Goal: Check status

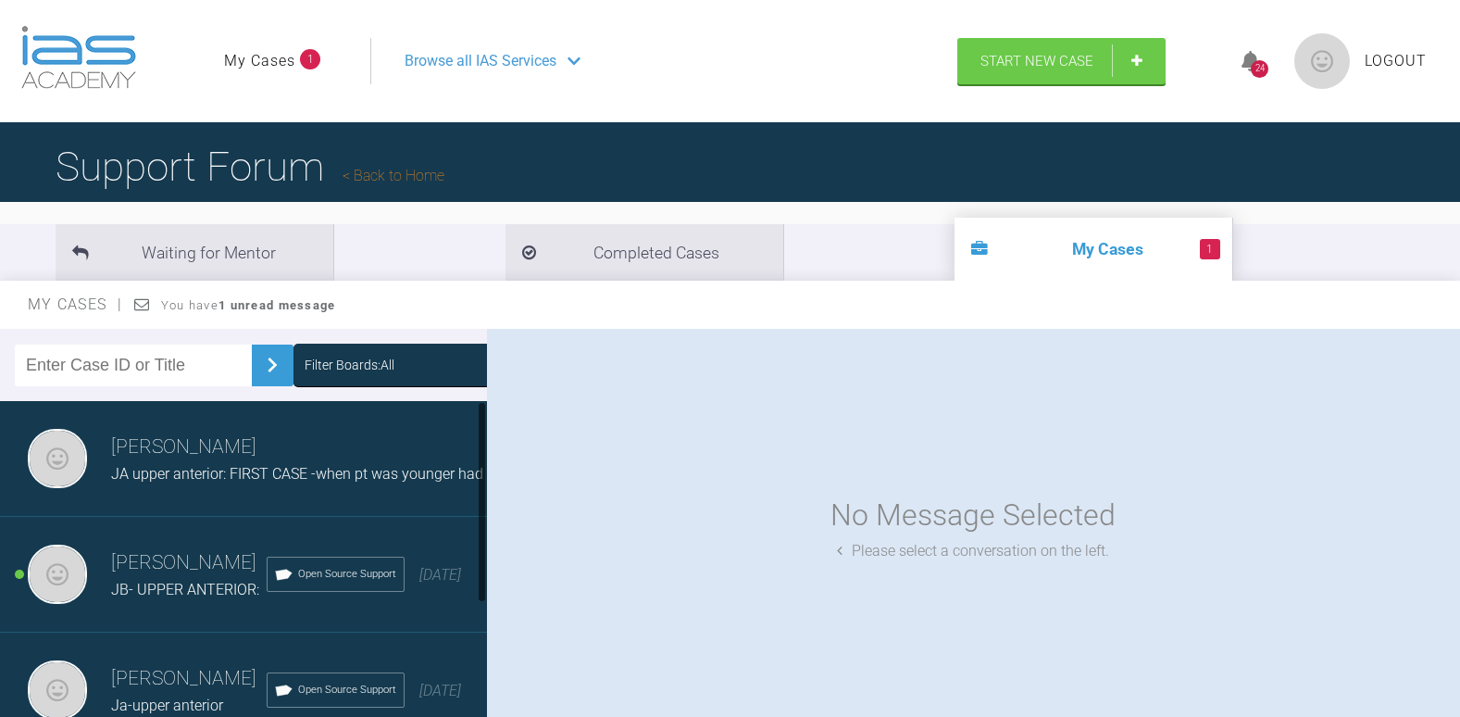
click at [223, 479] on span "JA upper anterior: FIRST CASE -when pt was younger had 4 teeth removed, feels l…" at bounding box center [836, 474] width 1451 height 18
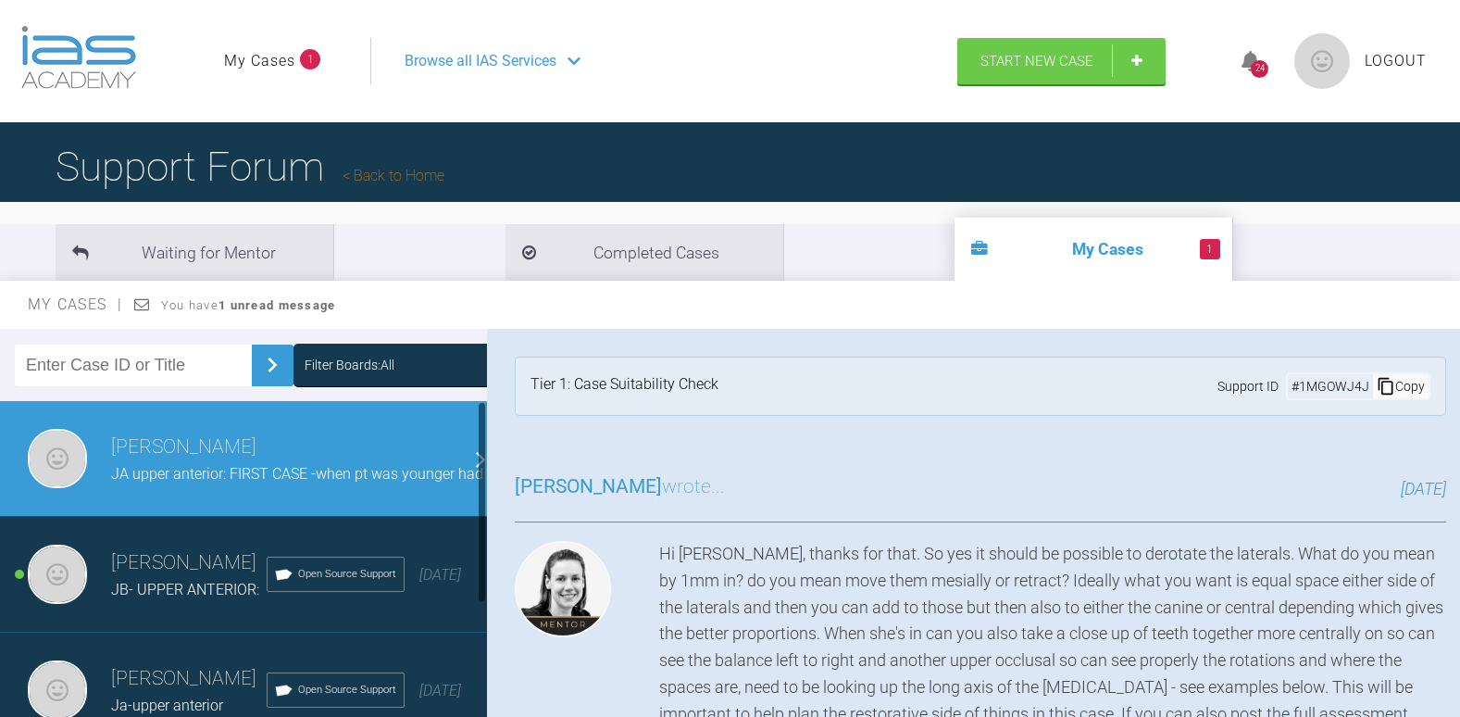
click at [214, 461] on h3 "Naila Nehal" at bounding box center [836, 446] width 1451 height 31
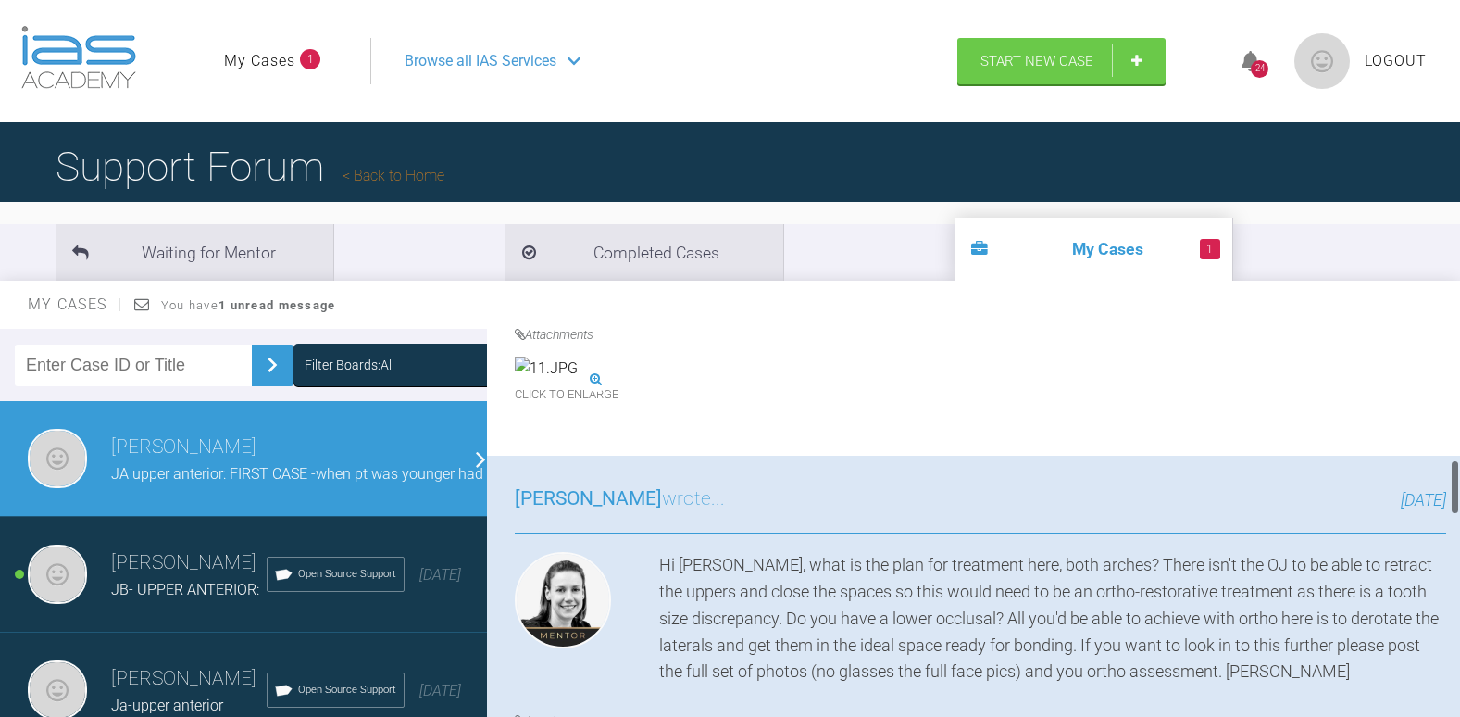
scroll to position [926, 0]
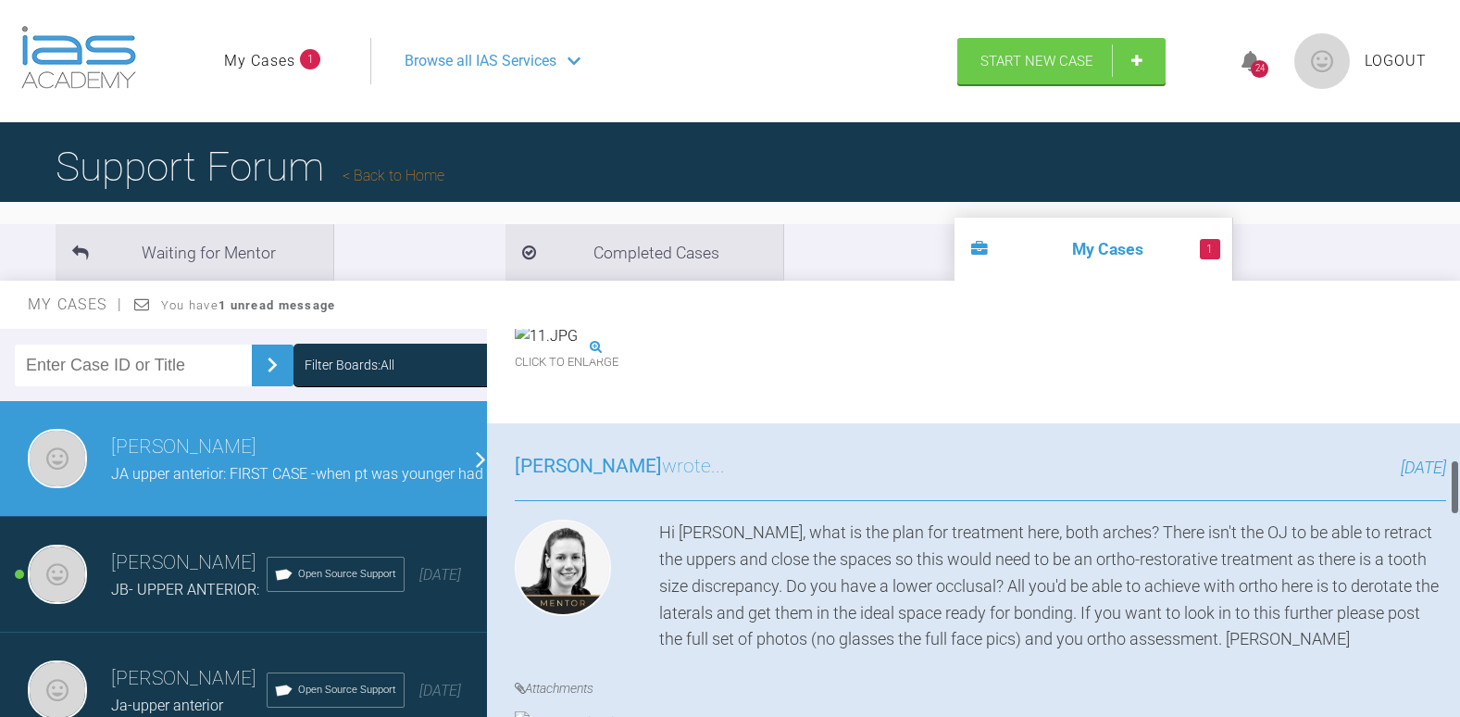
click at [578, 348] on img at bounding box center [546, 336] width 63 height 24
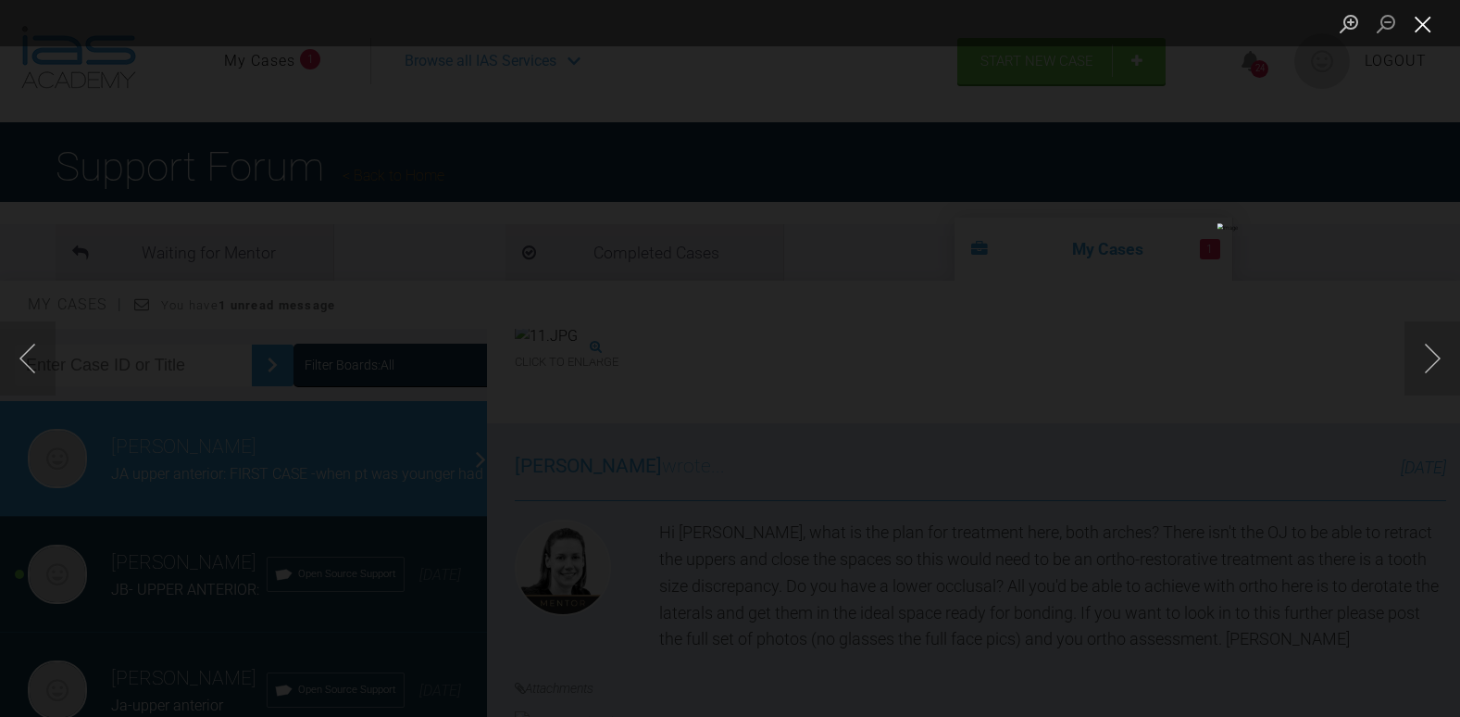
click at [1412, 18] on button "Close lightbox" at bounding box center [1422, 23] width 37 height 32
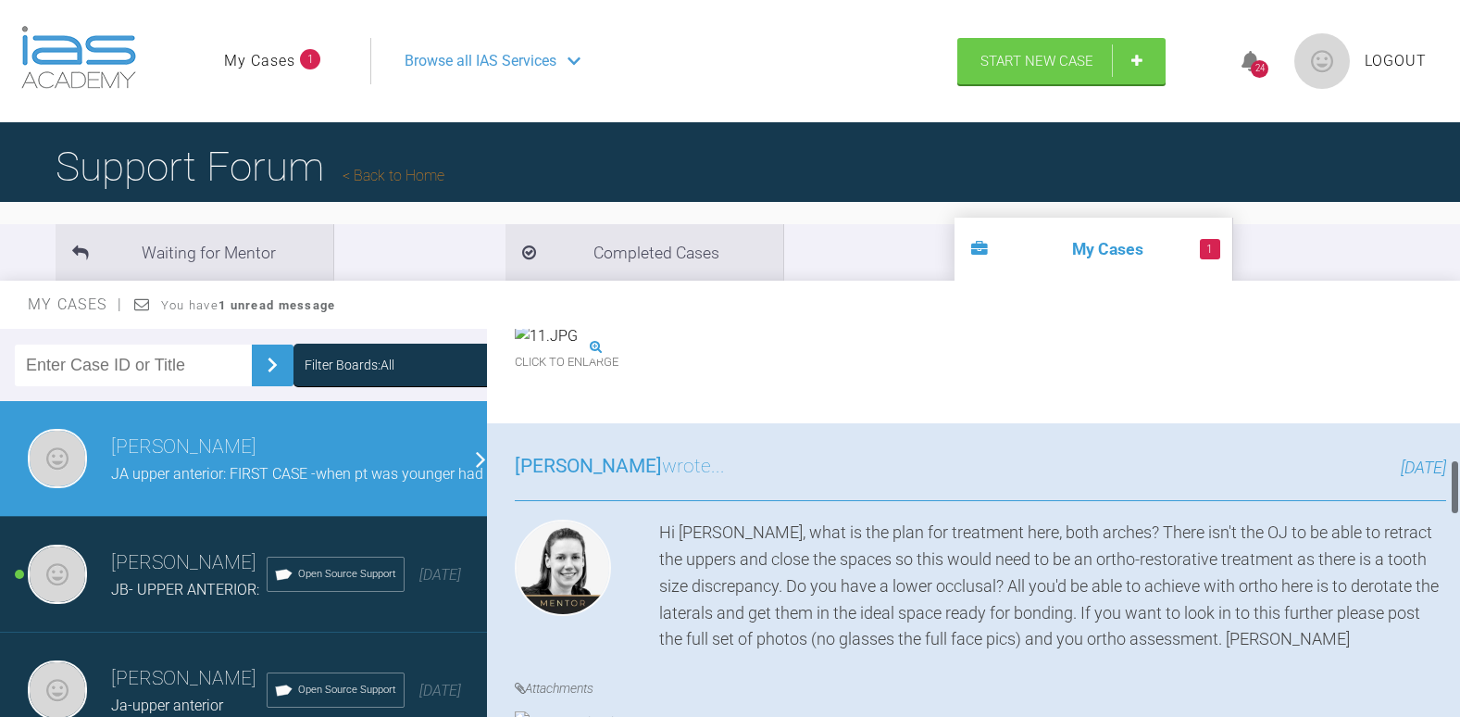
click at [1084, 312] on h4 "Attachments" at bounding box center [980, 302] width 931 height 20
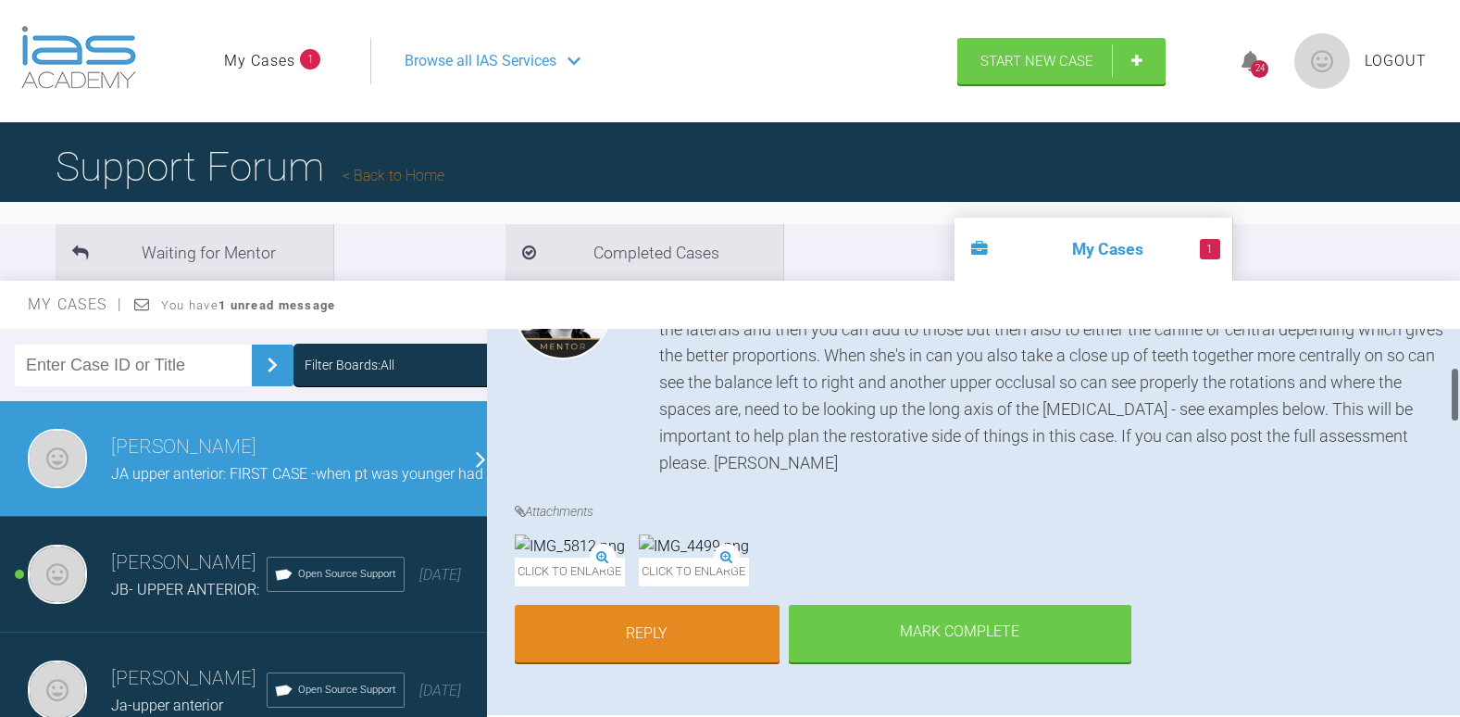
scroll to position [0, 0]
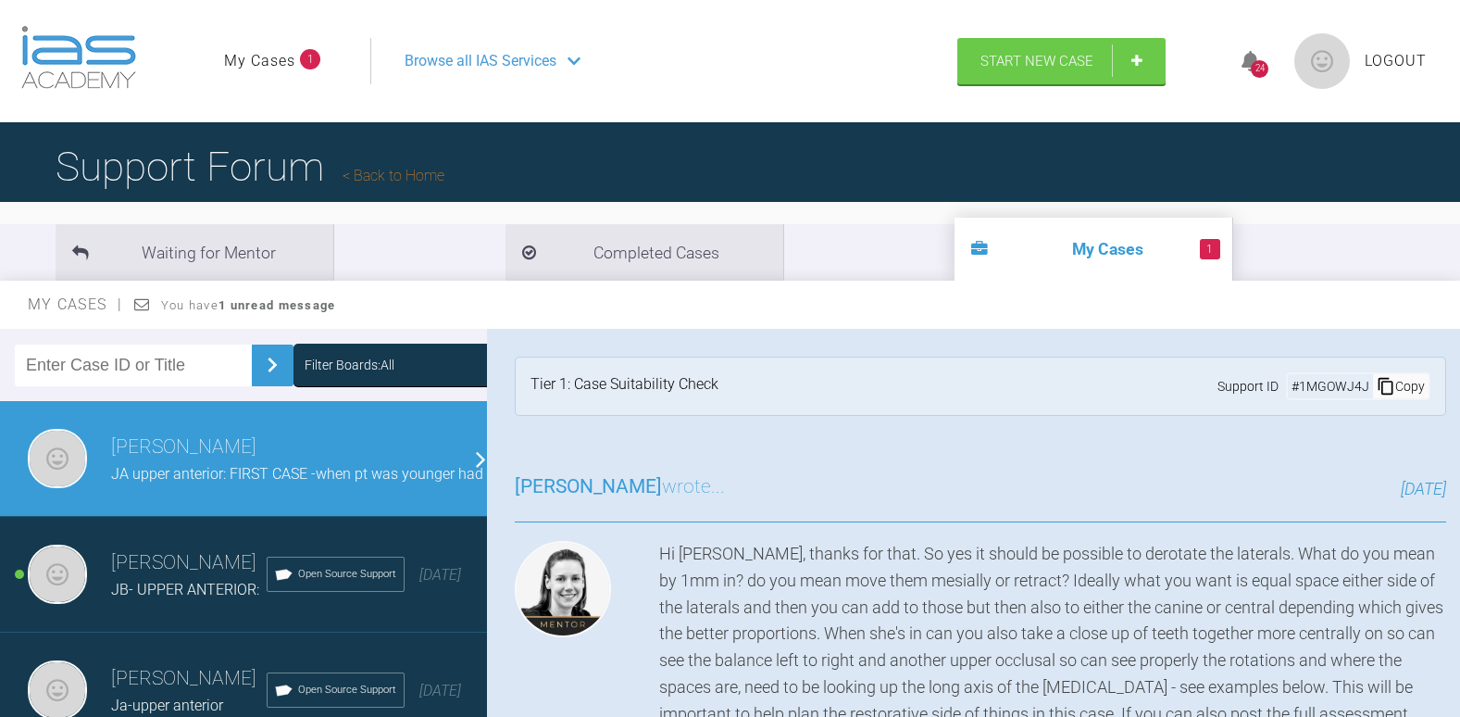
drag, startPoint x: 1452, startPoint y: 371, endPoint x: 1463, endPoint y: 353, distance: 21.1
click at [1459, 353] on html "My Cases 1 Logout Browse all IAS Services Start New Case 24 Logout Support Foru…" at bounding box center [730, 454] width 1460 height 909
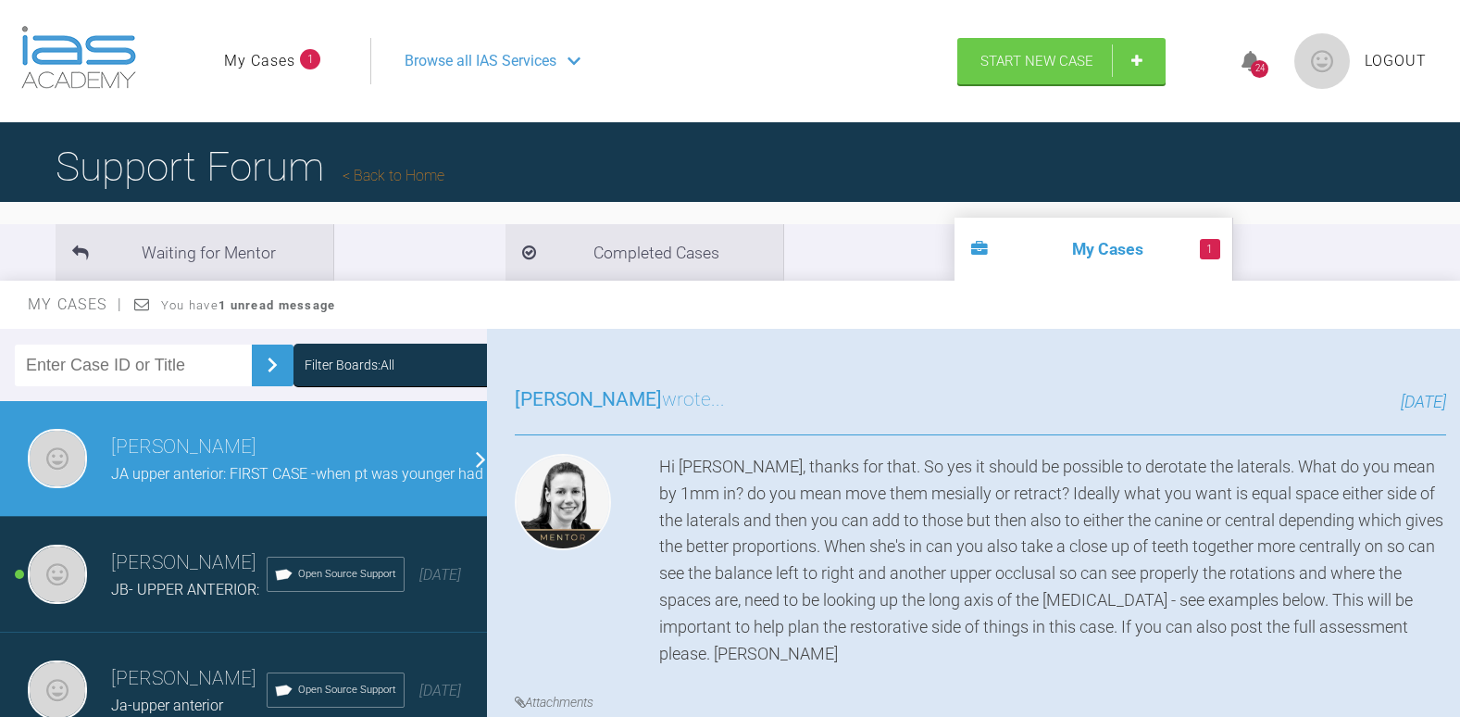
scroll to position [180, 0]
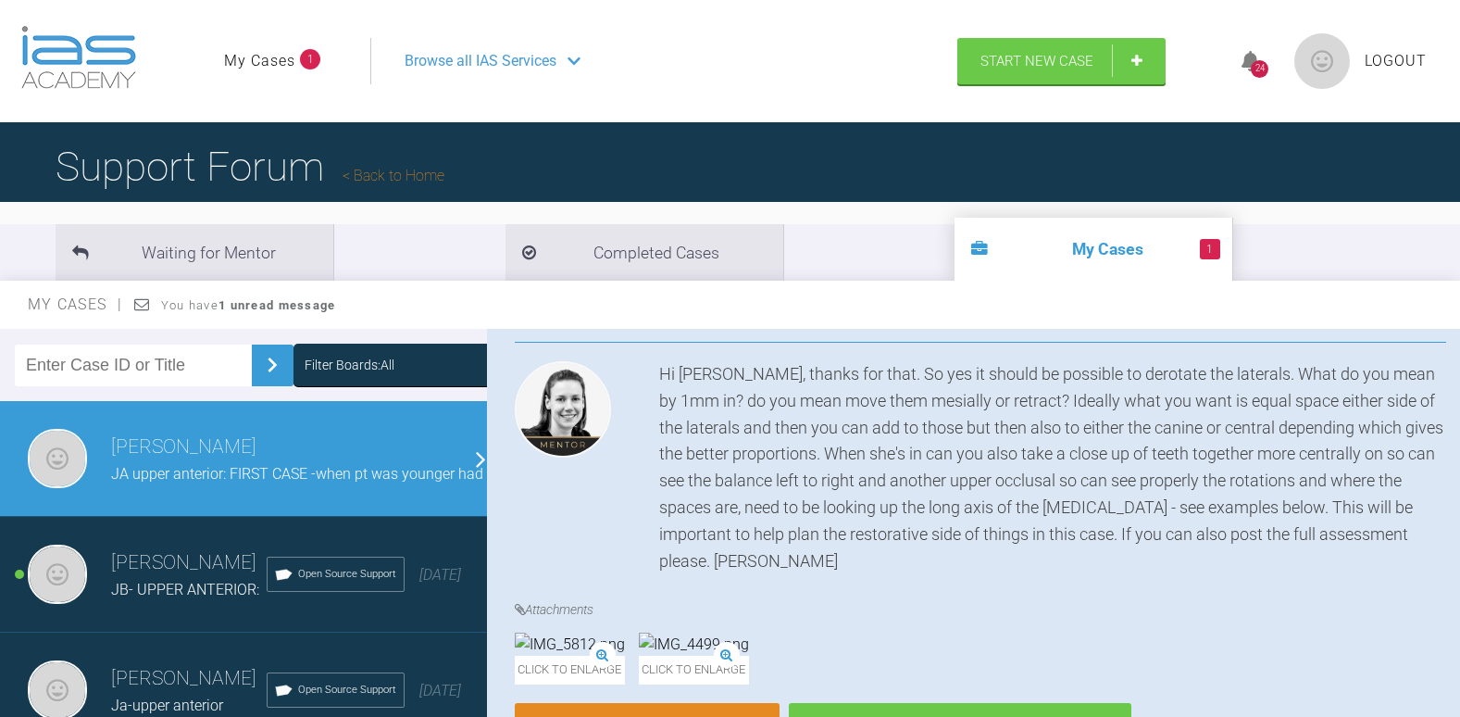
click at [739, 560] on div "Hi Naila, thanks for that. So yes it should be possible to derotate the lateral…" at bounding box center [1052, 467] width 787 height 213
click at [822, 545] on div "Hi Naila, thanks for that. So yes it should be possible to derotate the lateral…" at bounding box center [1052, 467] width 787 height 213
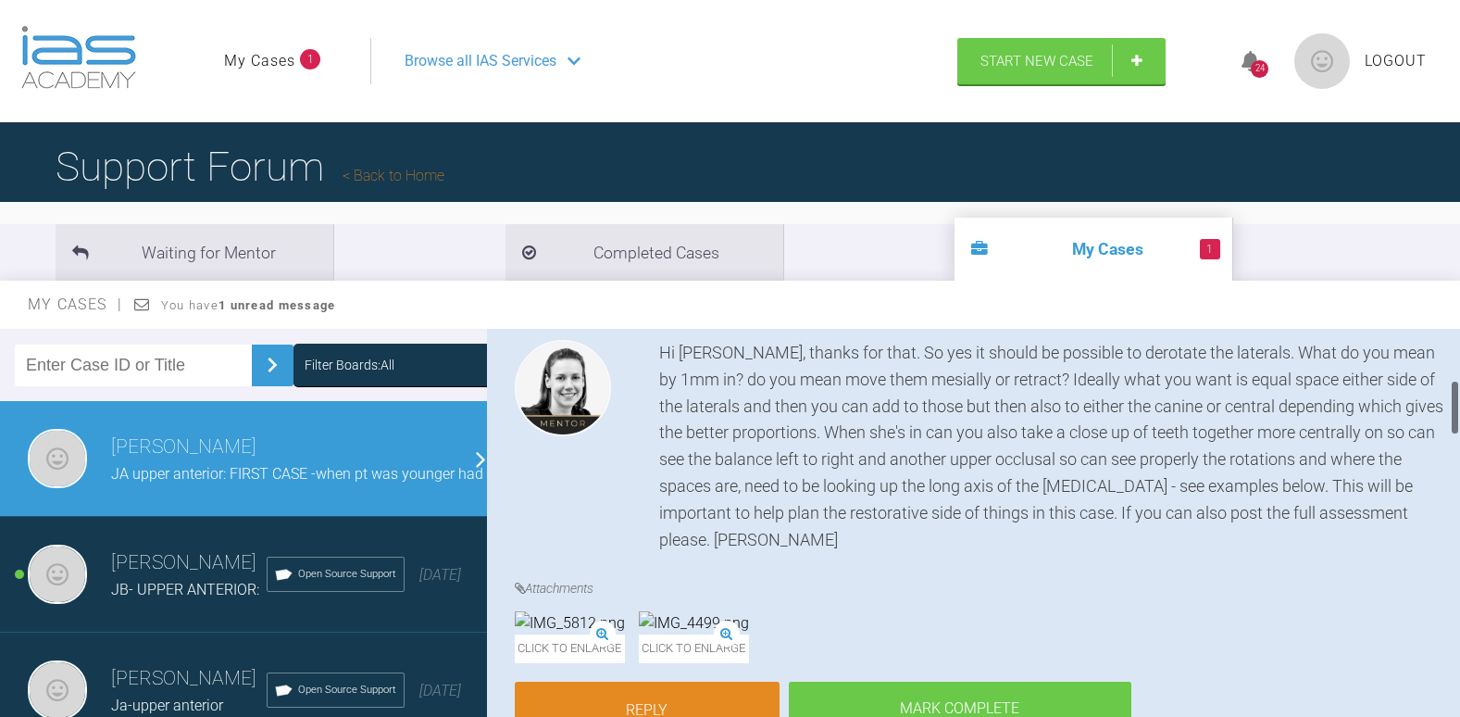
scroll to position [0, 0]
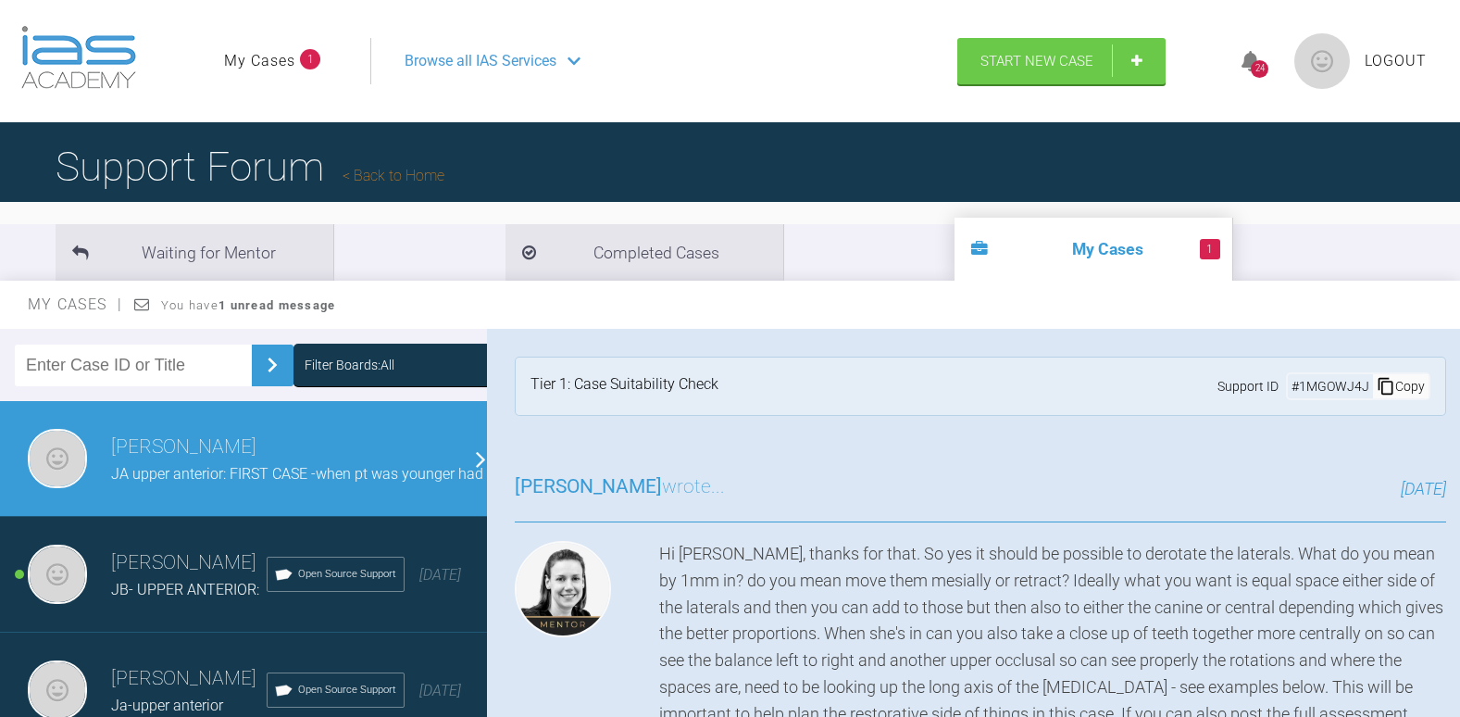
click at [615, 437] on div "Tier 1: Case Suitability Check Support ID # 1MGOWJ4J Copy" at bounding box center [980, 386] width 987 height 115
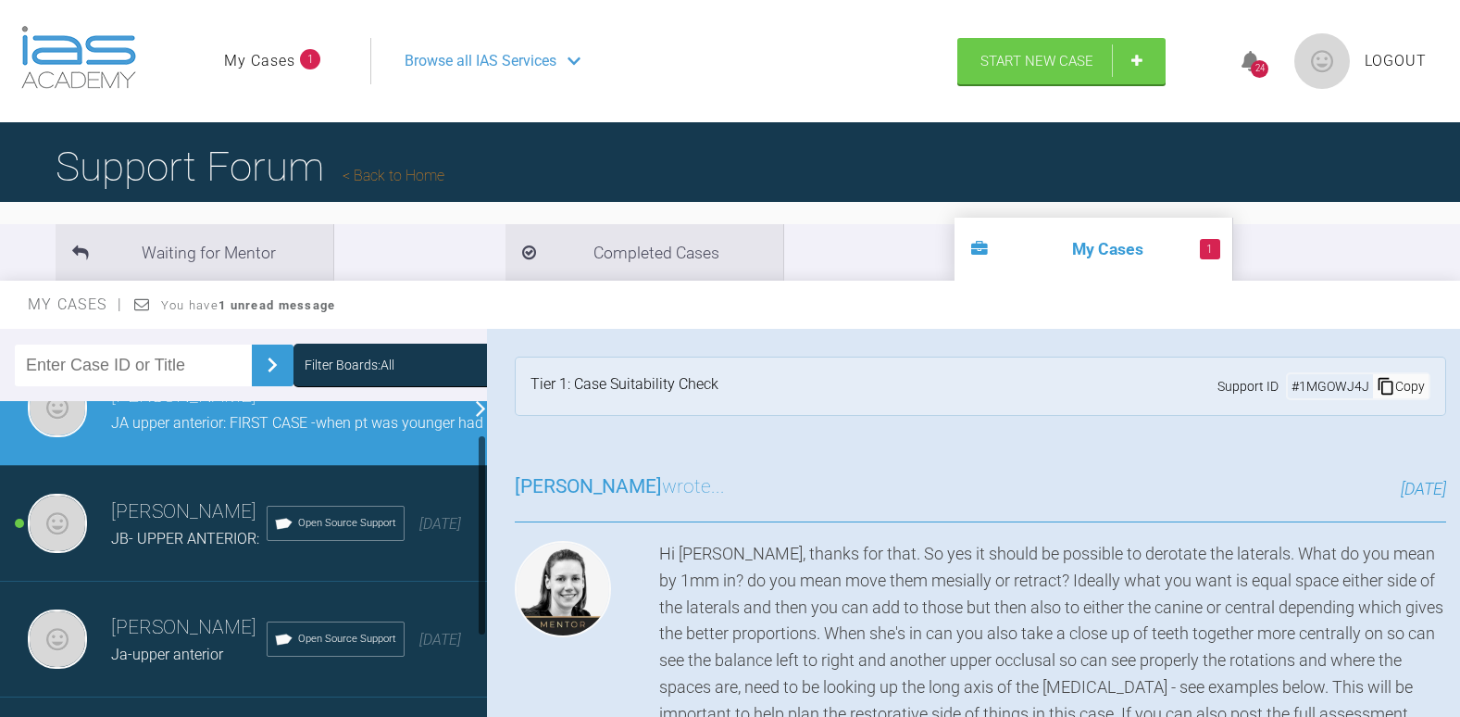
scroll to position [165, 0]
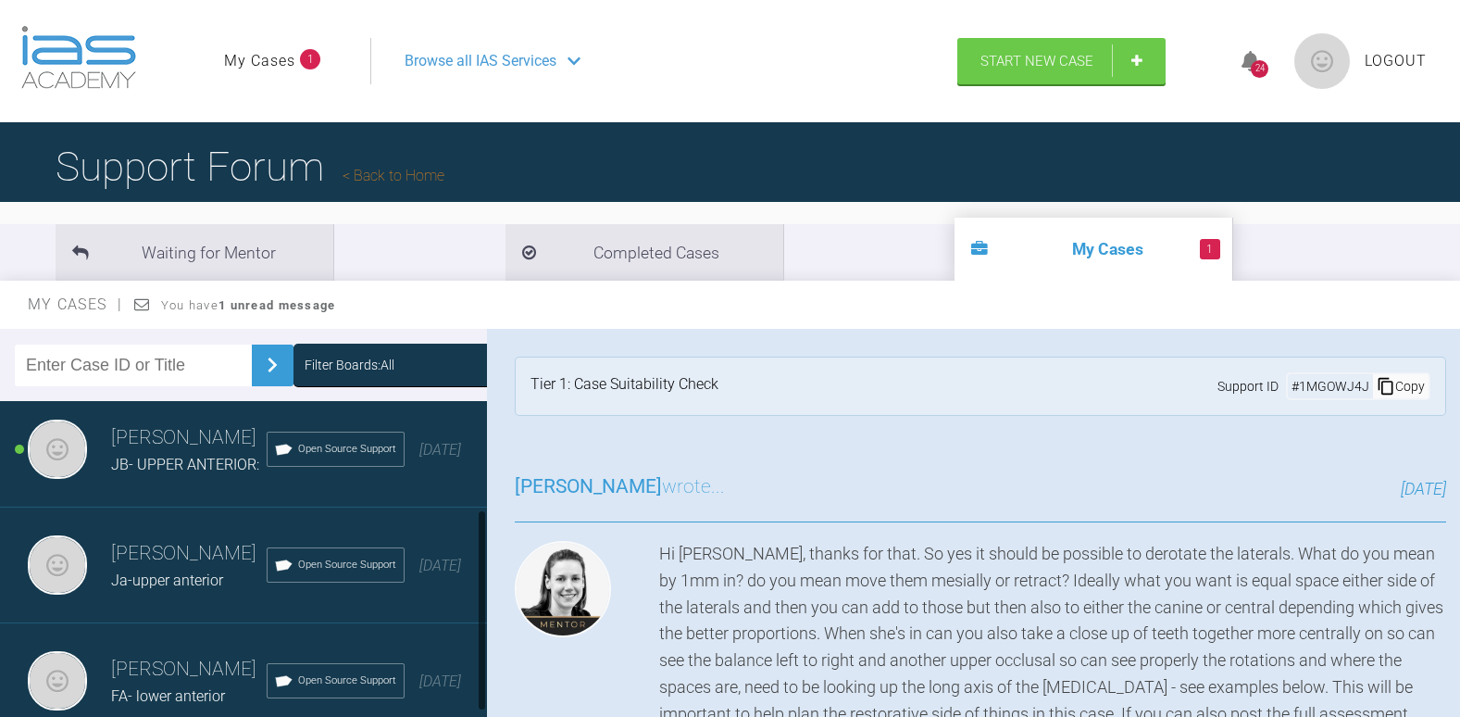
click at [164, 538] on h3 "Naila Nehal" at bounding box center [189, 553] width 156 height 31
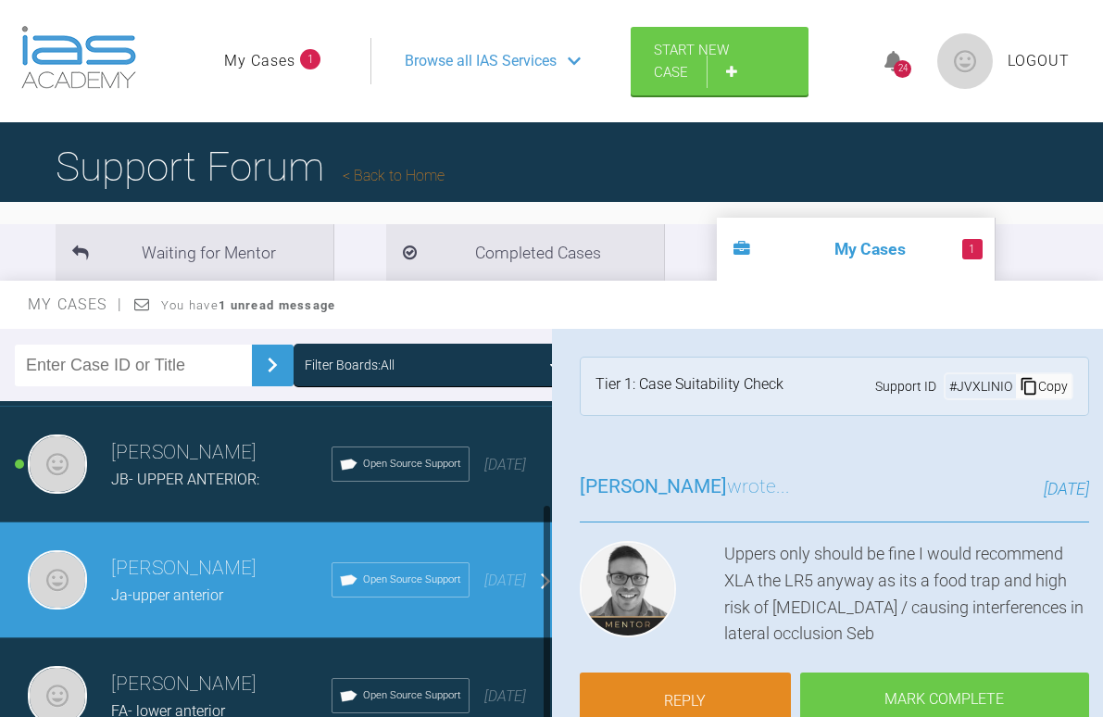
scroll to position [150, 0]
click at [140, 437] on h3 "Naila Nehal" at bounding box center [221, 452] width 220 height 31
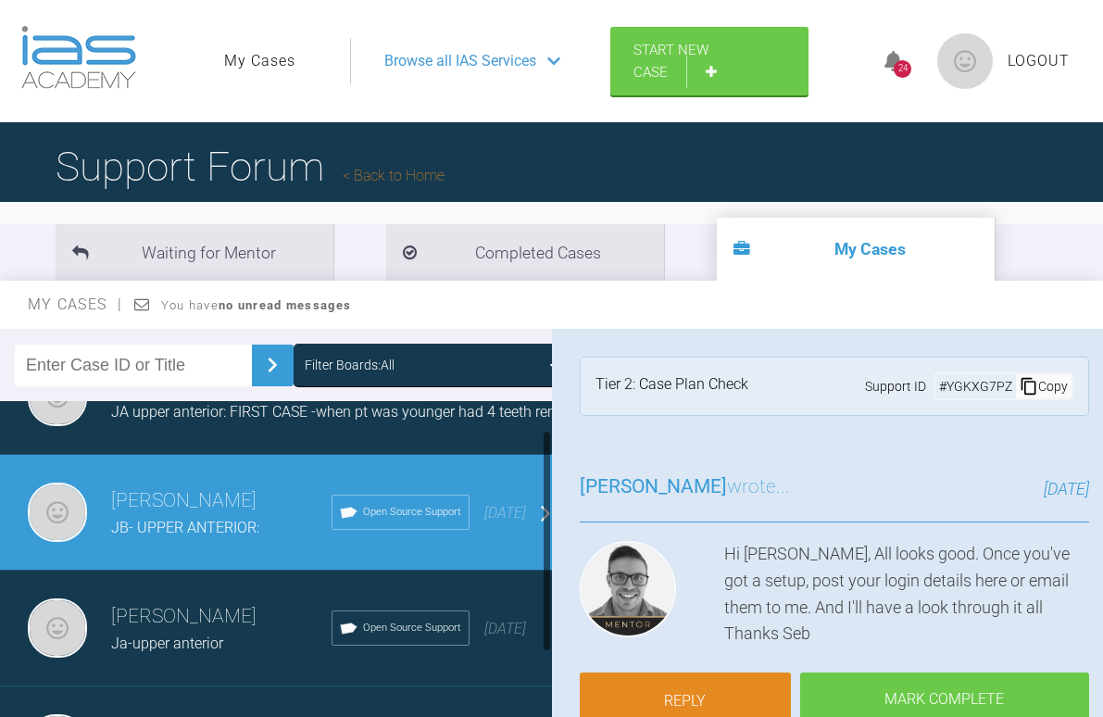
scroll to position [0, 0]
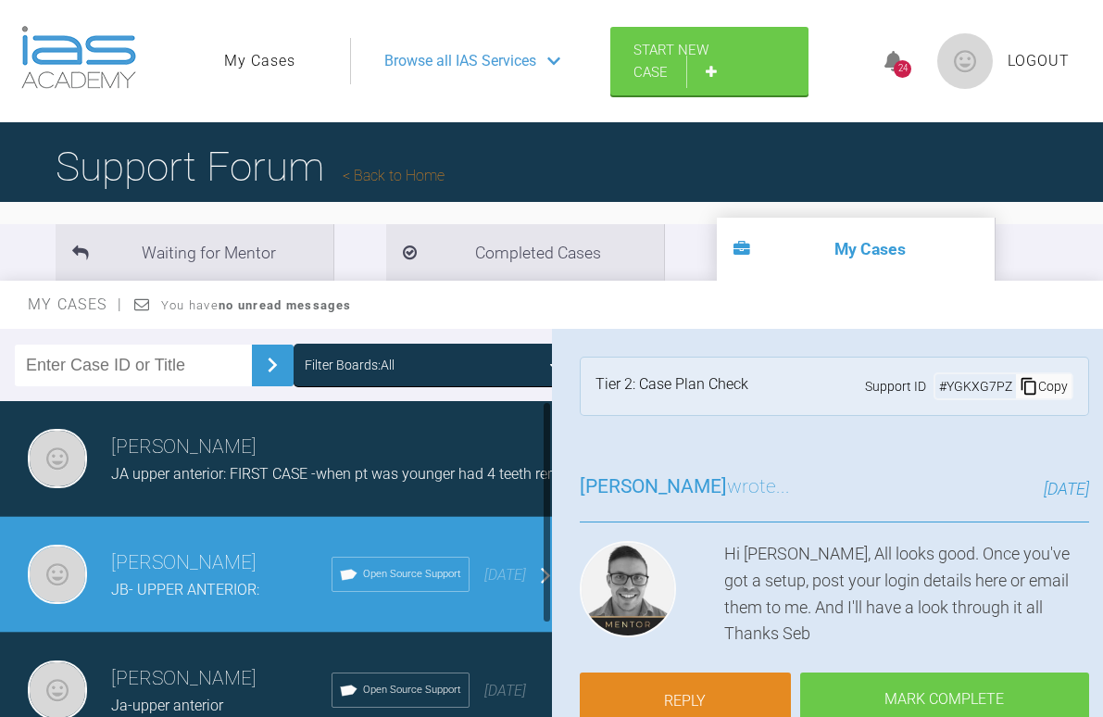
click at [203, 482] on span "JA upper anterior: FIRST CASE -when pt was younger had 4 teeth removed, feels l…" at bounding box center [836, 474] width 1451 height 18
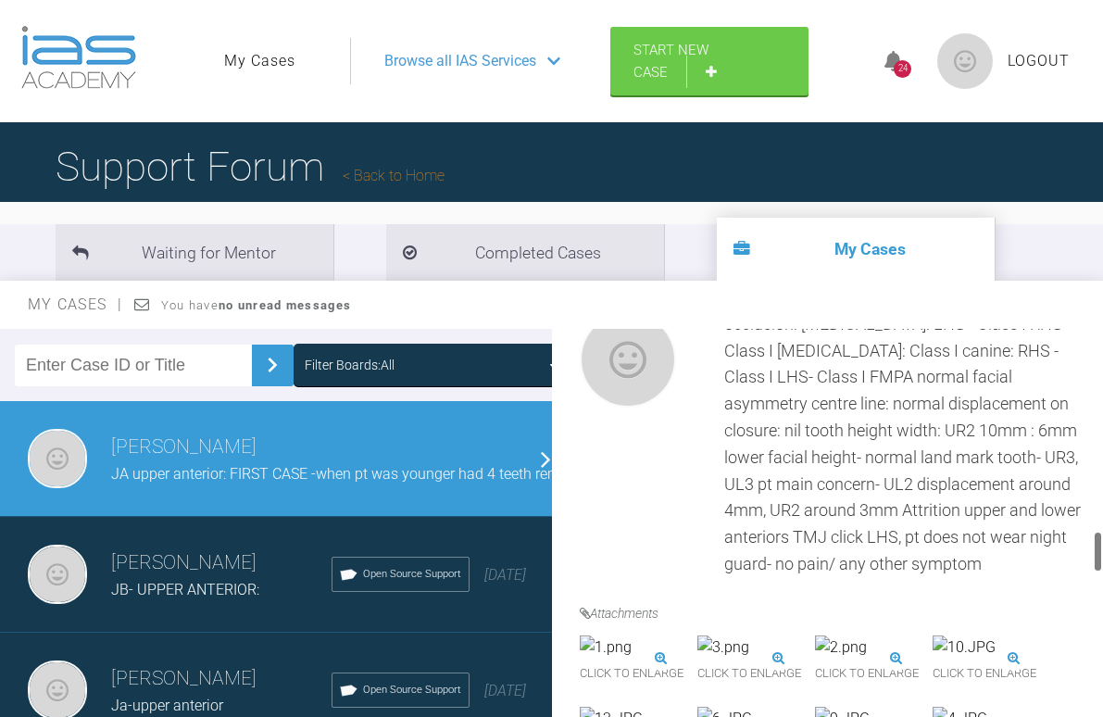
scroll to position [1944, 0]
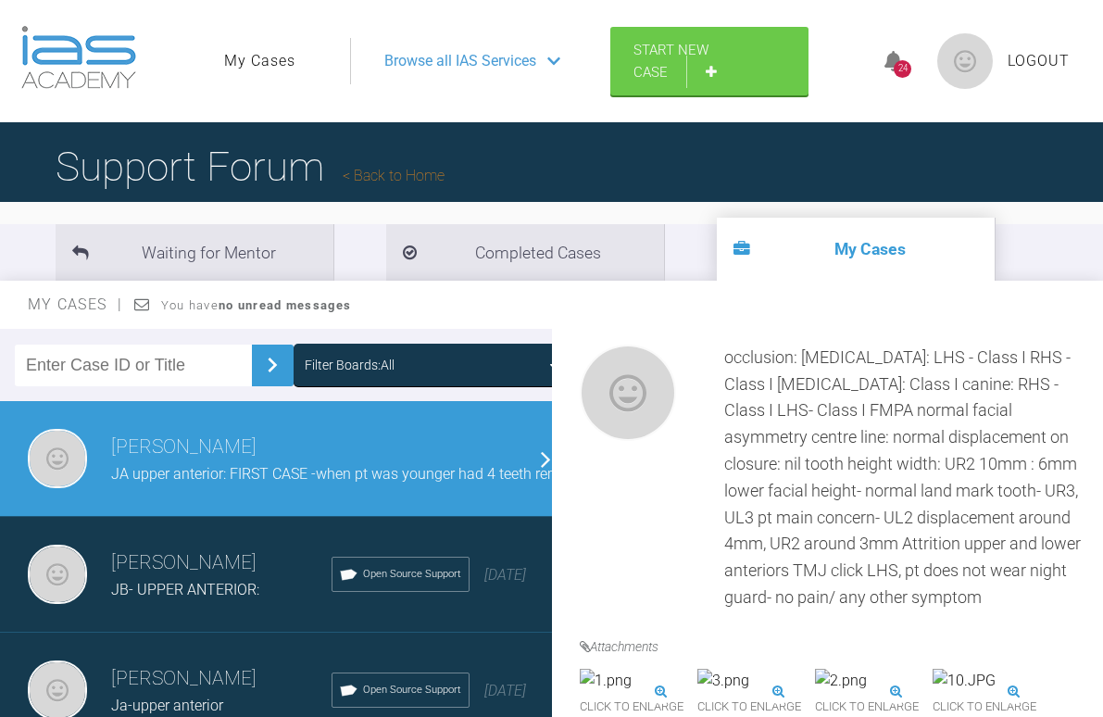
click at [630, 173] on img at bounding box center [642, 161] width 124 height 24
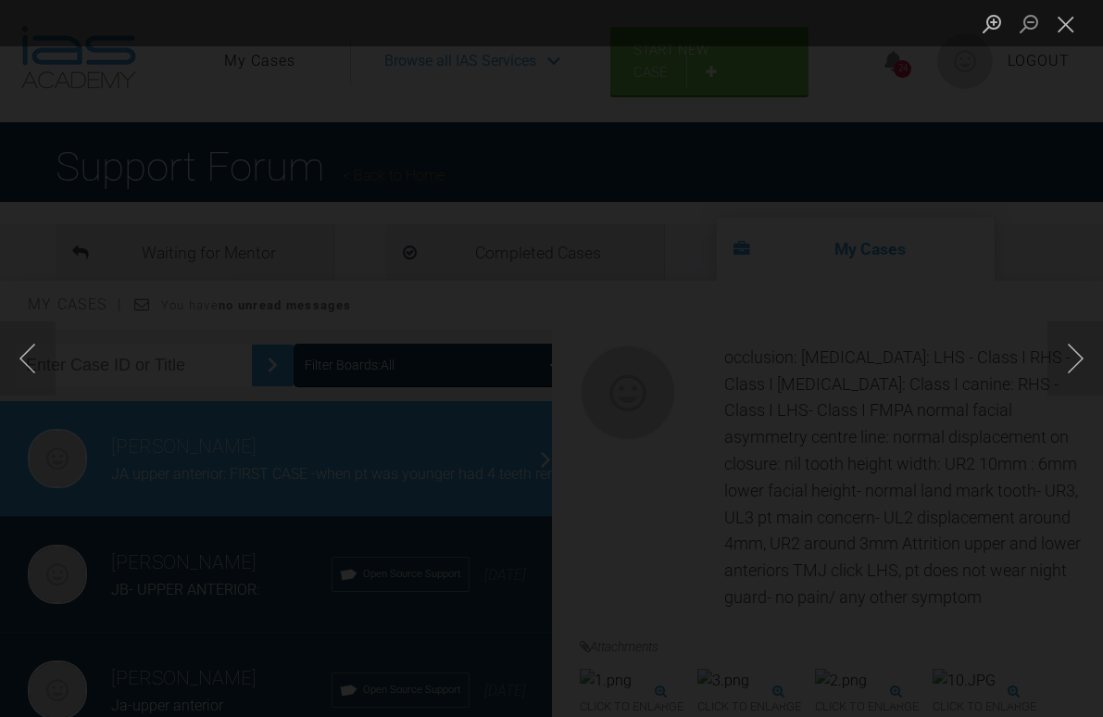
click at [534, 368] on div "Lightbox" at bounding box center [551, 358] width 1103 height 717
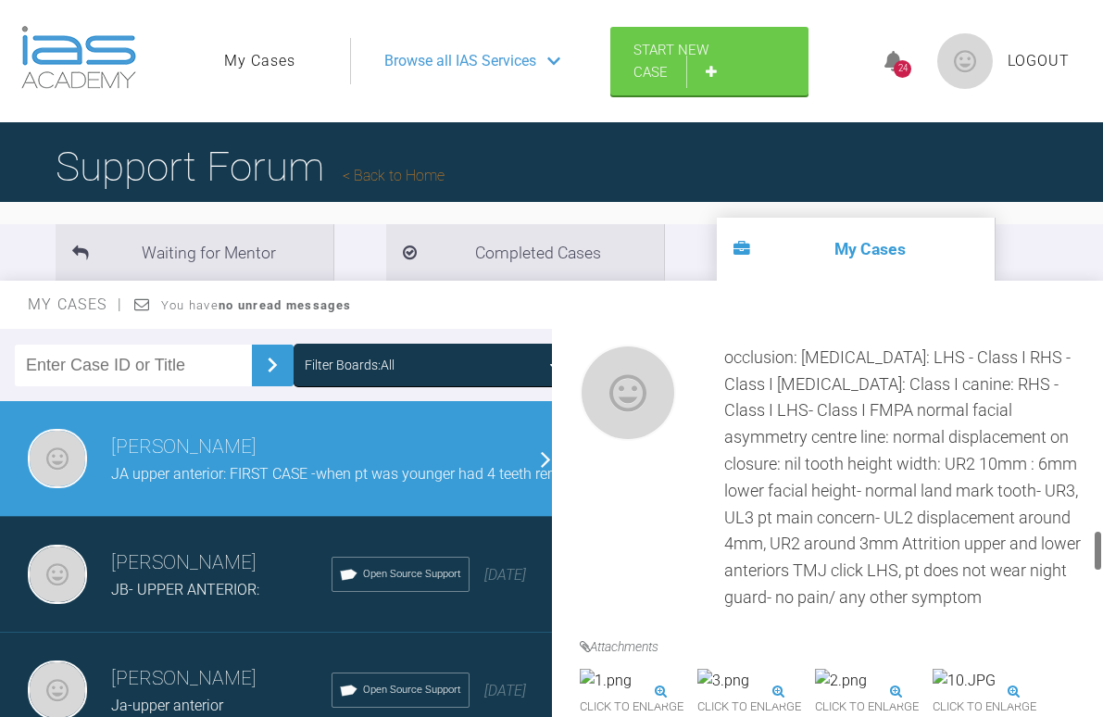
click at [665, 173] on img at bounding box center [642, 161] width 124 height 24
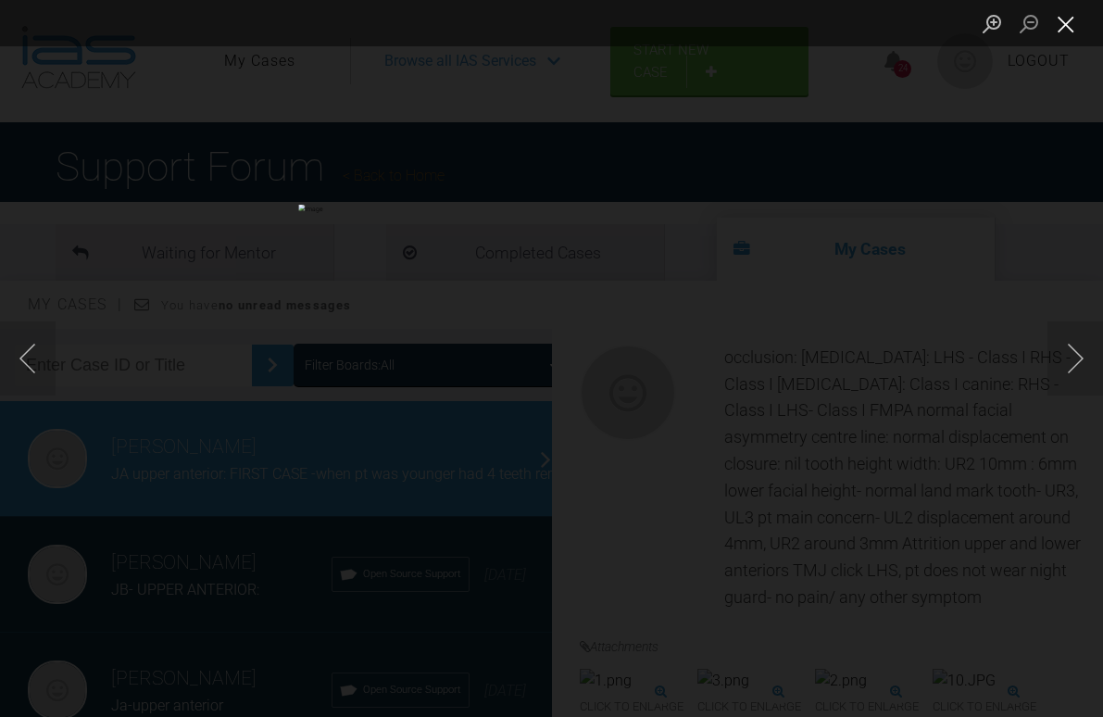
click at [1063, 33] on button "Close lightbox" at bounding box center [1065, 23] width 37 height 32
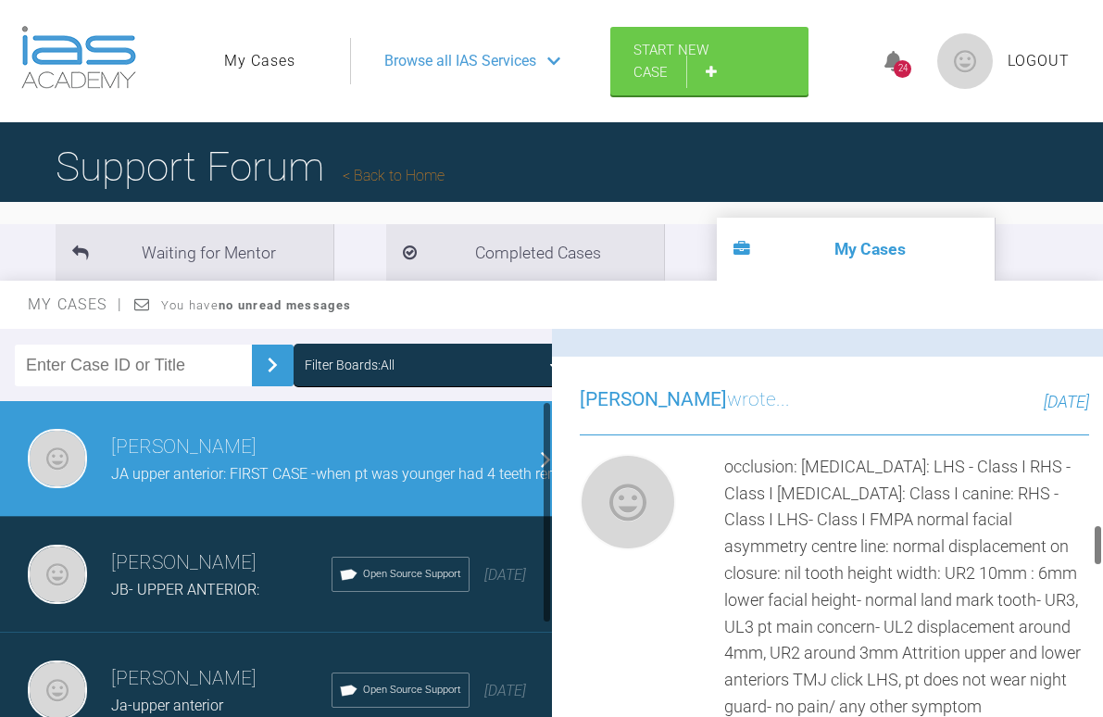
scroll to position [1909, 0]
